Goal: Task Accomplishment & Management: Manage account settings

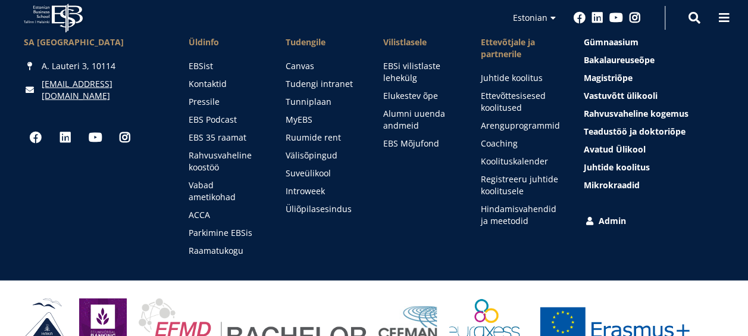
scroll to position [1716, 0]
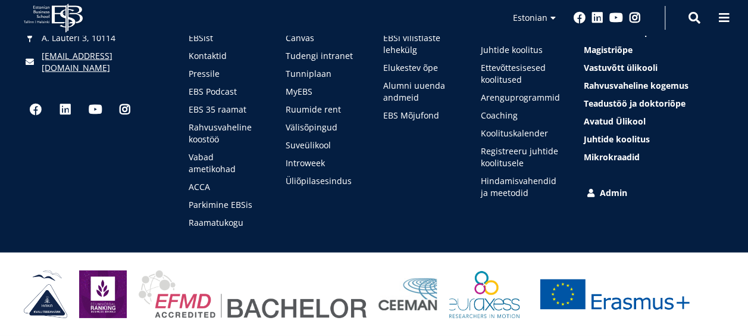
click at [611, 191] on link "Admin" at bounding box center [654, 193] width 141 height 12
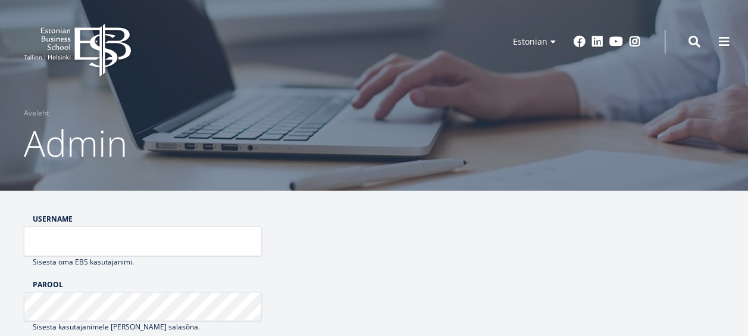
type input "**********"
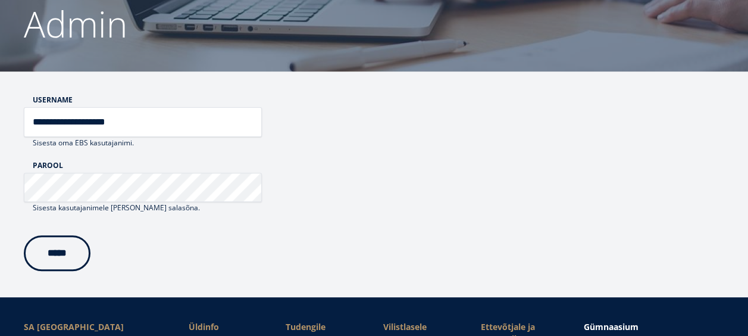
click at [78, 253] on input "*****" at bounding box center [57, 253] width 67 height 36
